Goal: Task Accomplishment & Management: Use online tool/utility

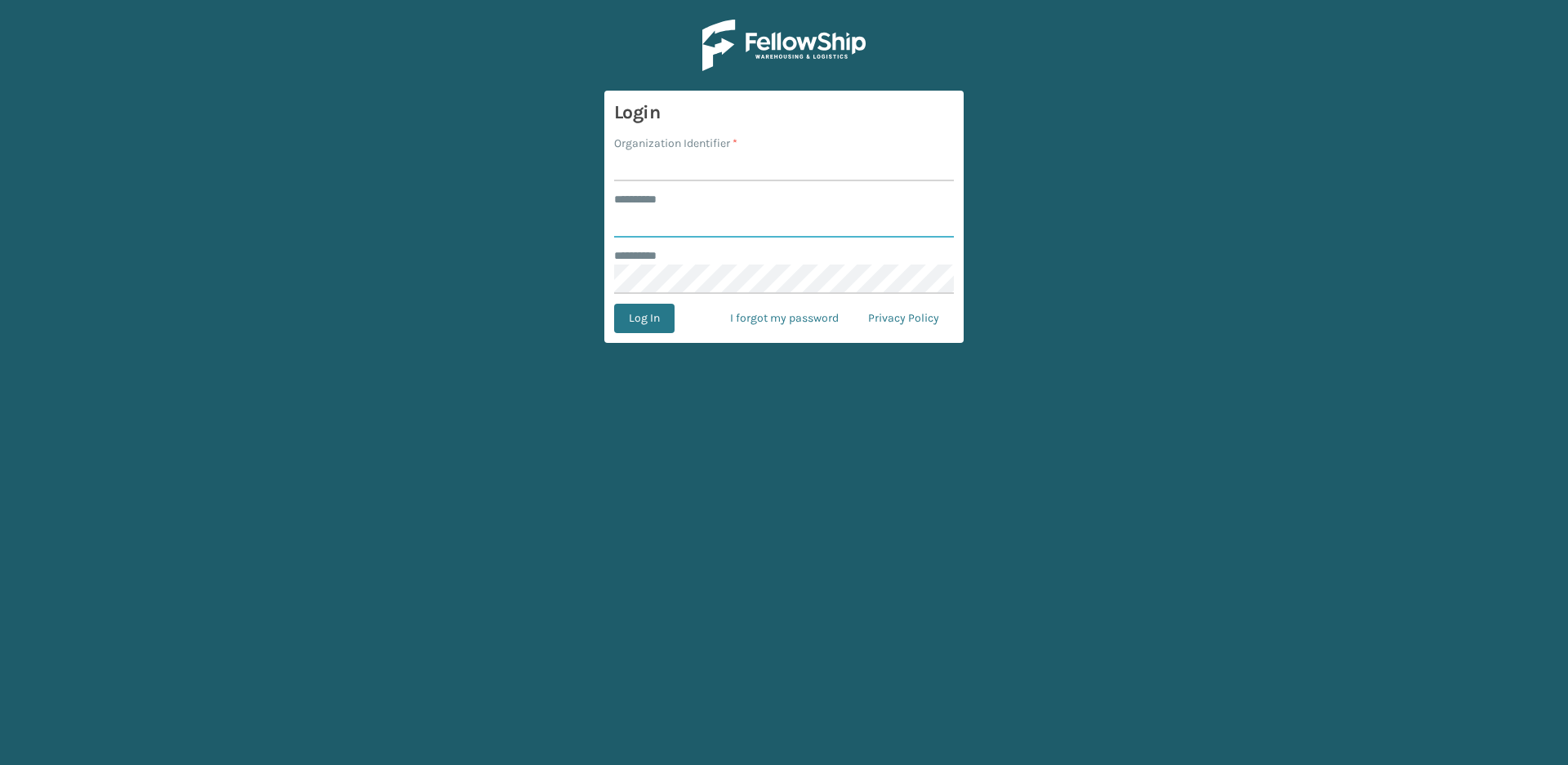
type input "*****"
click at [723, 164] on input "Organization Identifier *" at bounding box center [783, 166] width 340 height 29
type input "Vancouver Remco"
click at [664, 314] on button "Log In" at bounding box center [644, 318] width 61 height 29
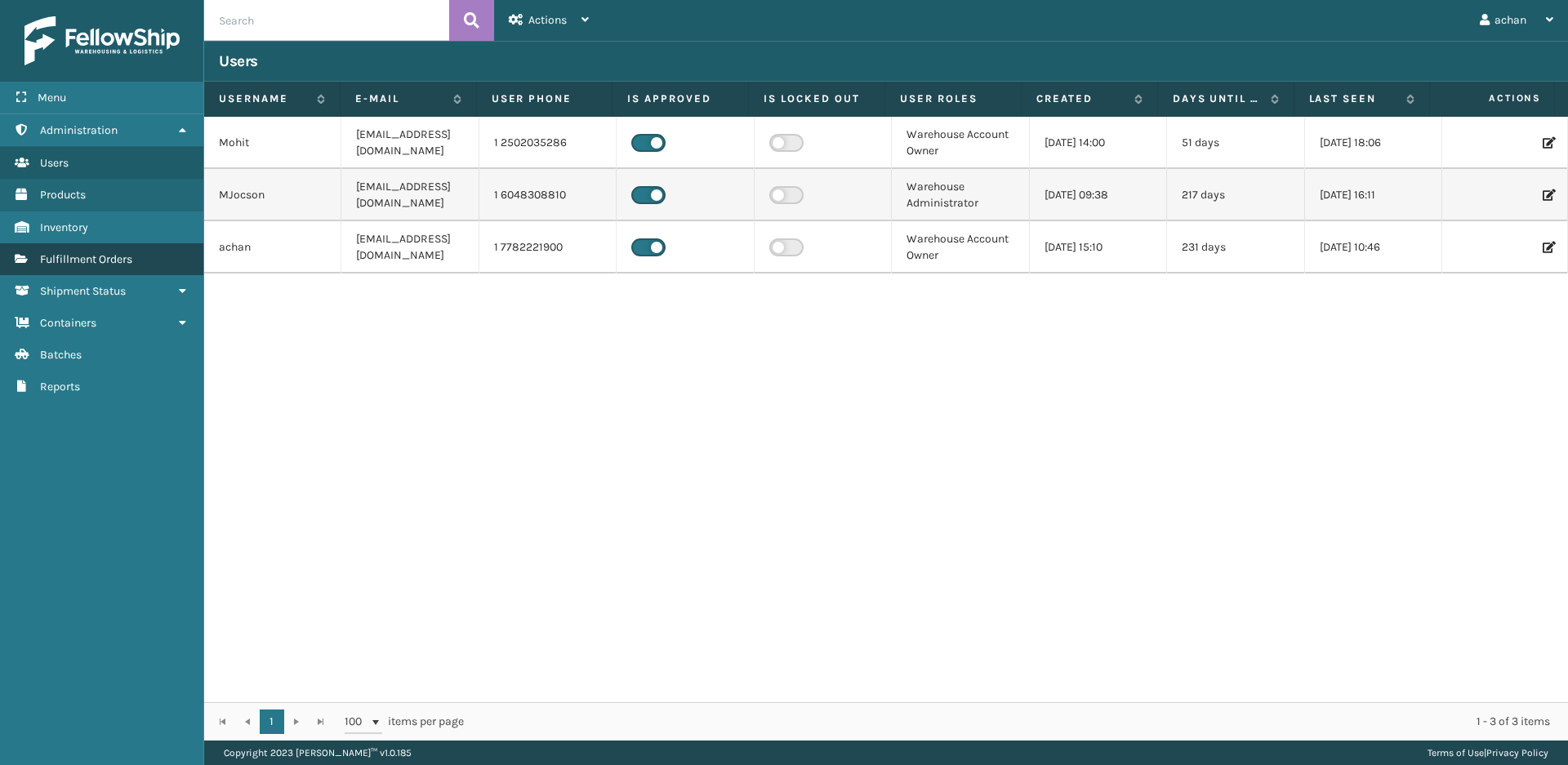
click at [96, 259] on span "Fulfillment Orders" at bounding box center [86, 259] width 93 height 14
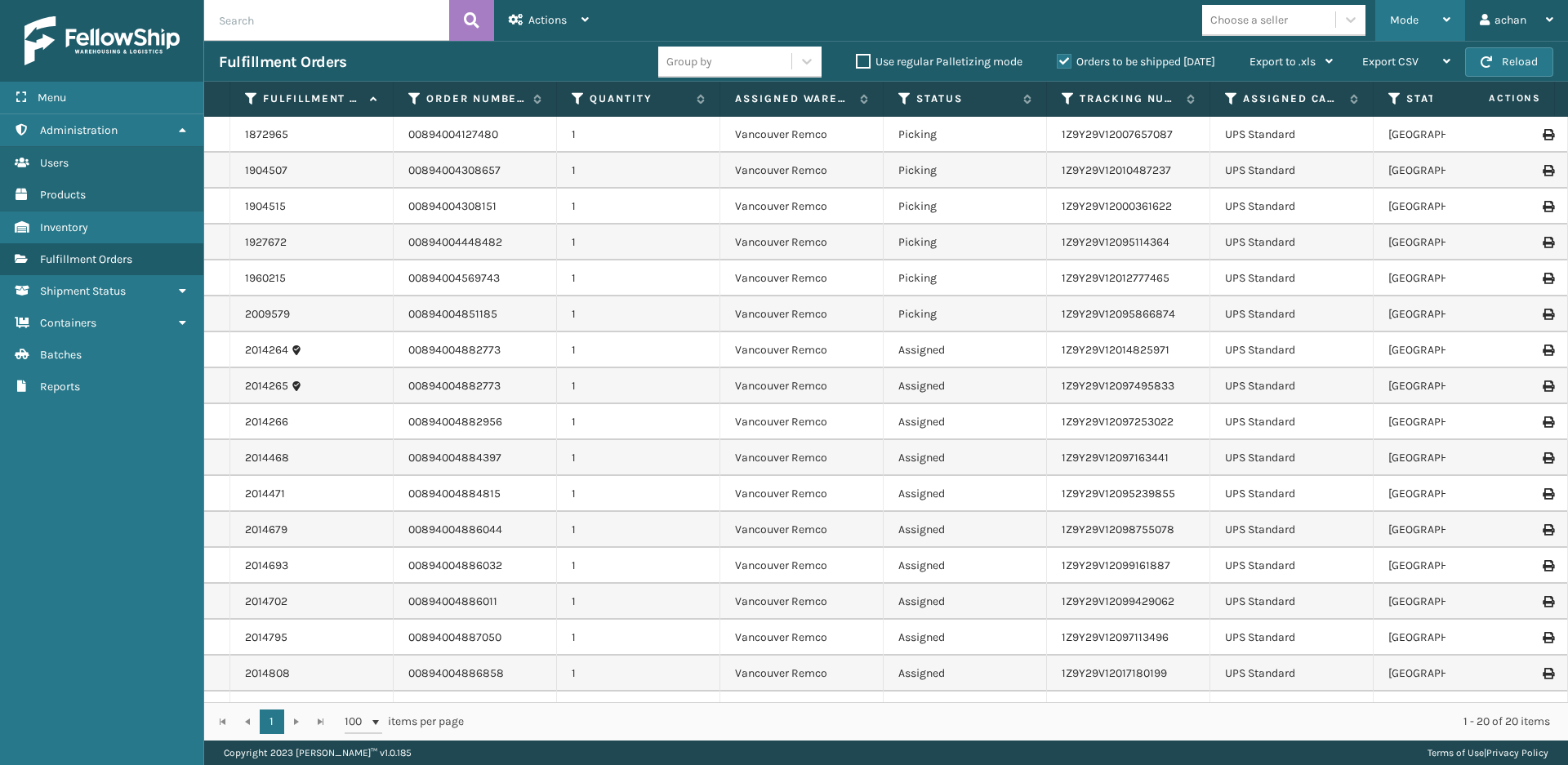
click at [1444, 15] on icon at bounding box center [1447, 20] width 8 height 11
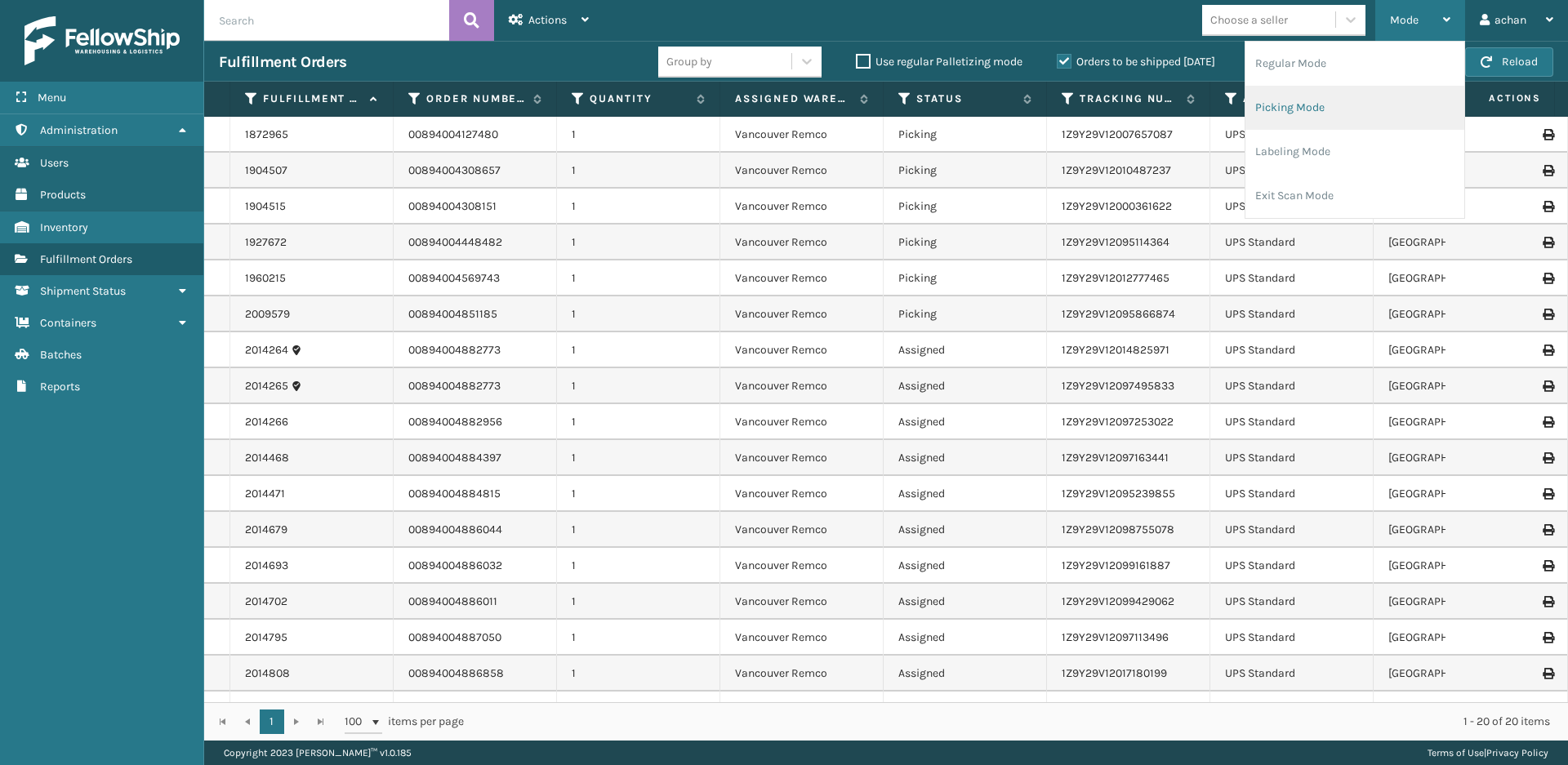
click at [1281, 113] on li "Picking Mode" at bounding box center [1354, 108] width 218 height 44
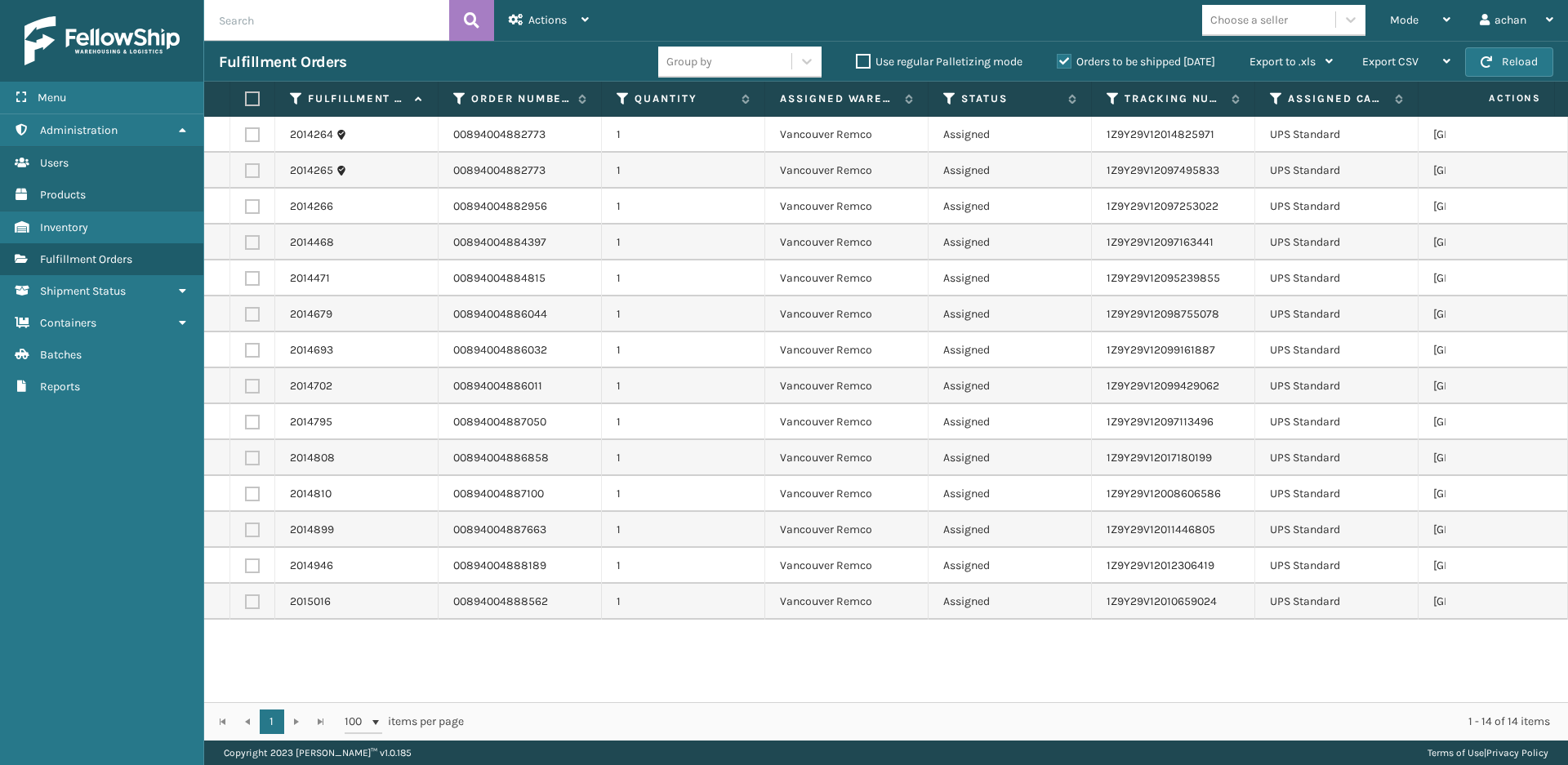
click at [241, 98] on th at bounding box center [252, 98] width 44 height 35
click at [249, 96] on label at bounding box center [250, 99] width 9 height 15
click at [246, 96] on input "checkbox" at bounding box center [245, 98] width 1 height 10
checkbox input "true"
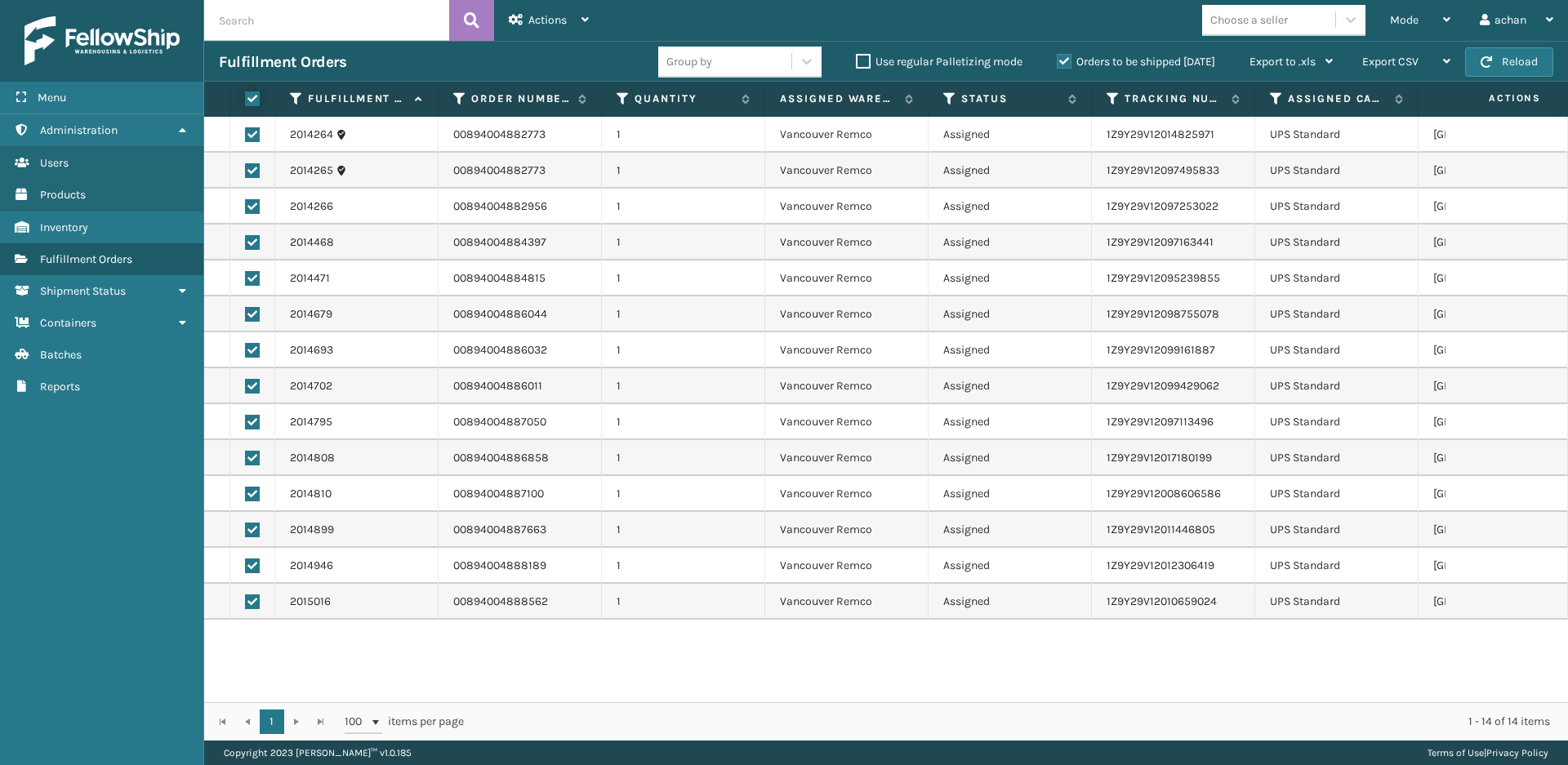
checkbox input "true"
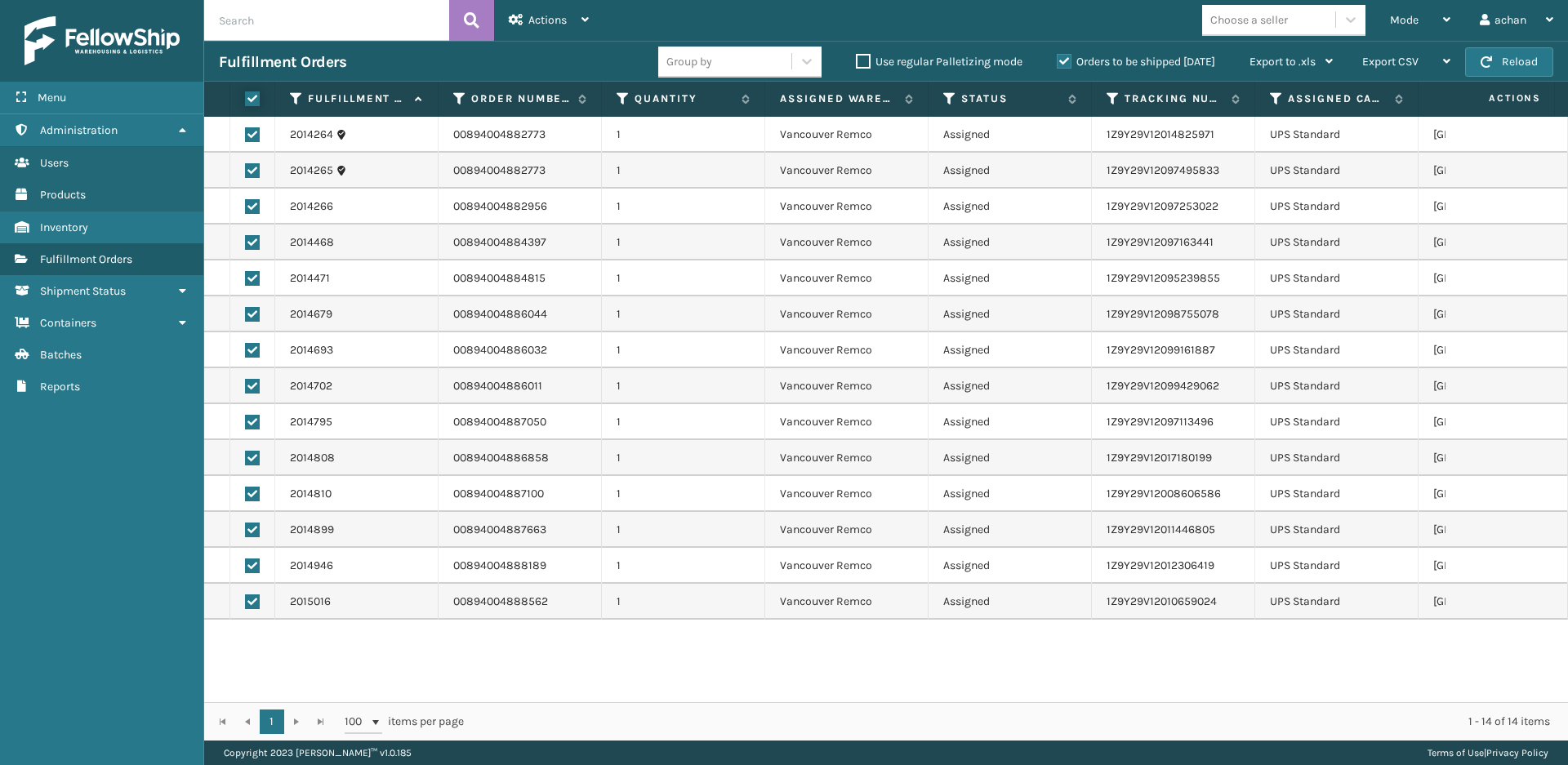
checkbox input "true"
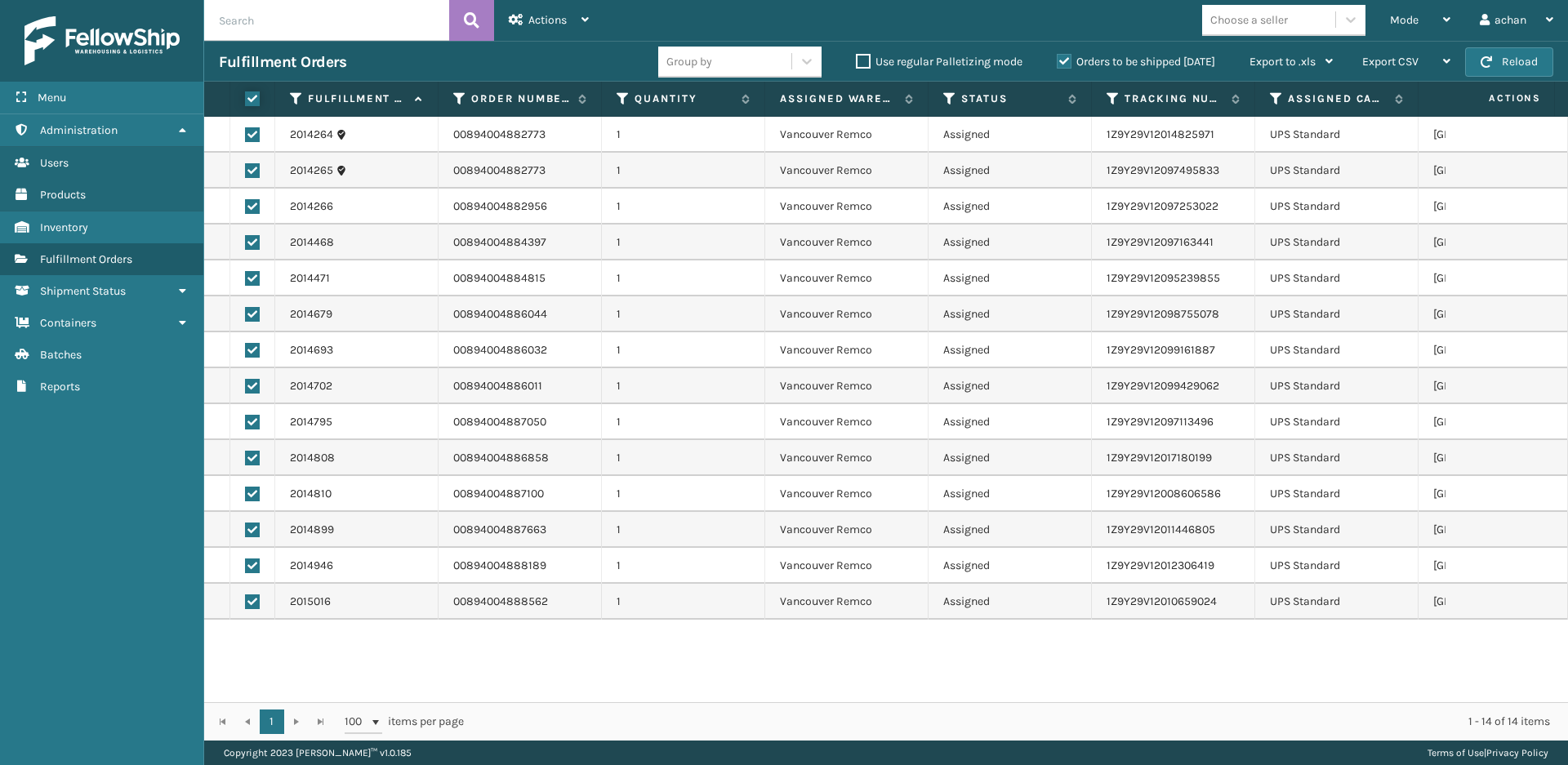
checkbox input "true"
click at [577, 12] on div "Actions" at bounding box center [549, 20] width 80 height 41
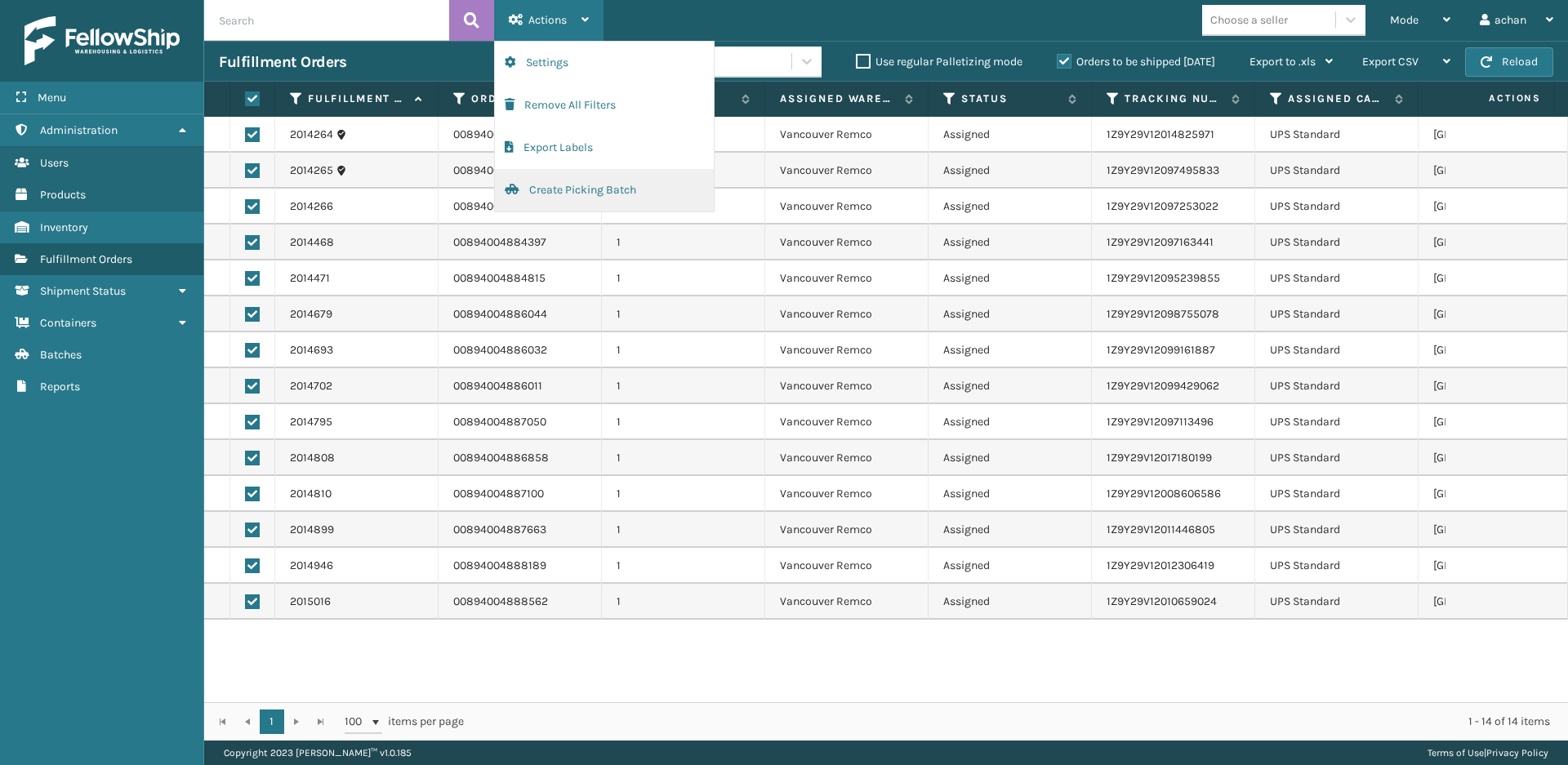
click at [547, 188] on button "Create Picking Batch" at bounding box center [603, 190] width 218 height 43
